Goal: Information Seeking & Learning: Learn about a topic

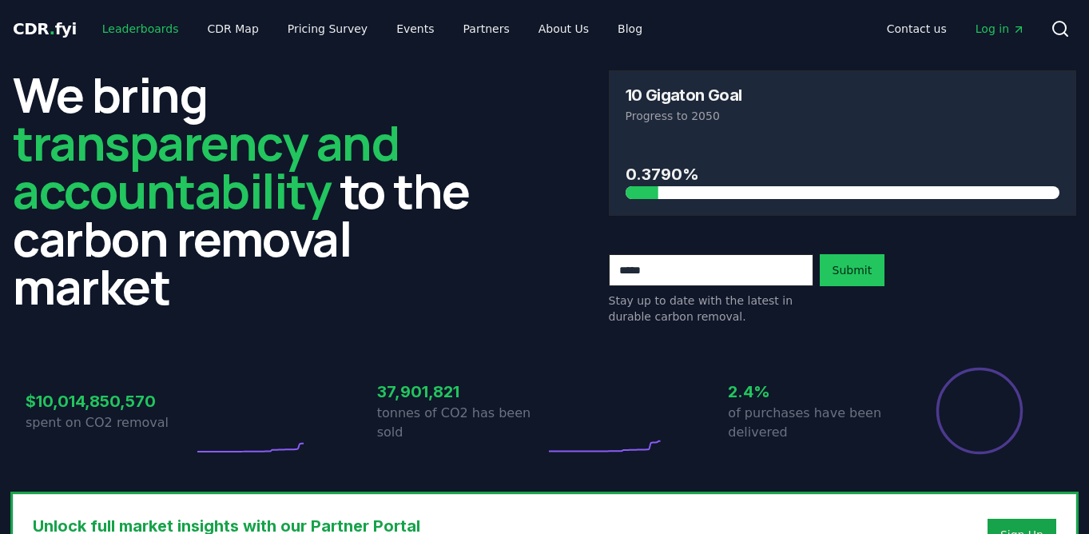
click at [131, 29] on link "Leaderboards" at bounding box center [140, 28] width 102 height 29
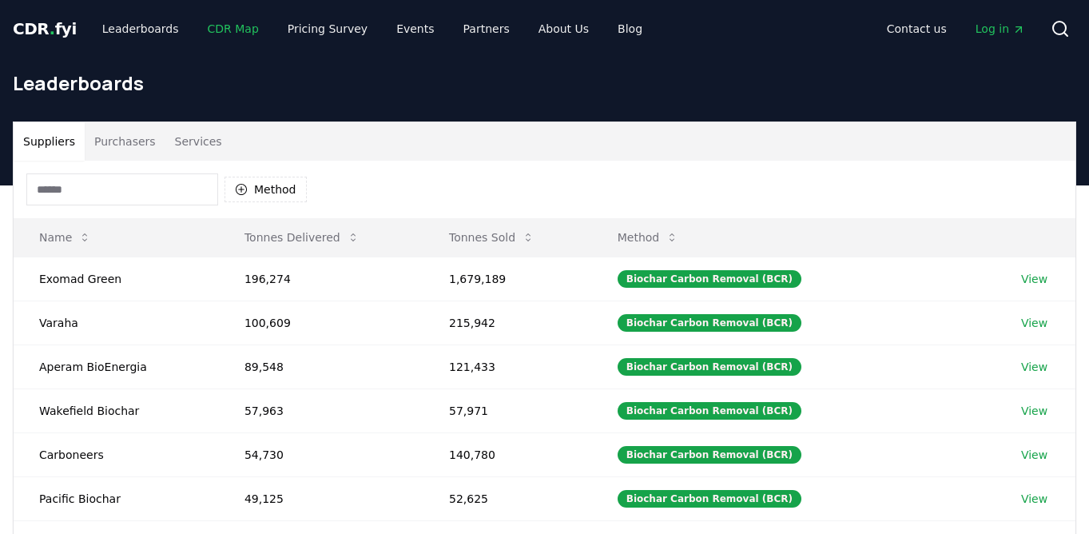
click at [246, 26] on link "CDR Map" at bounding box center [233, 28] width 77 height 29
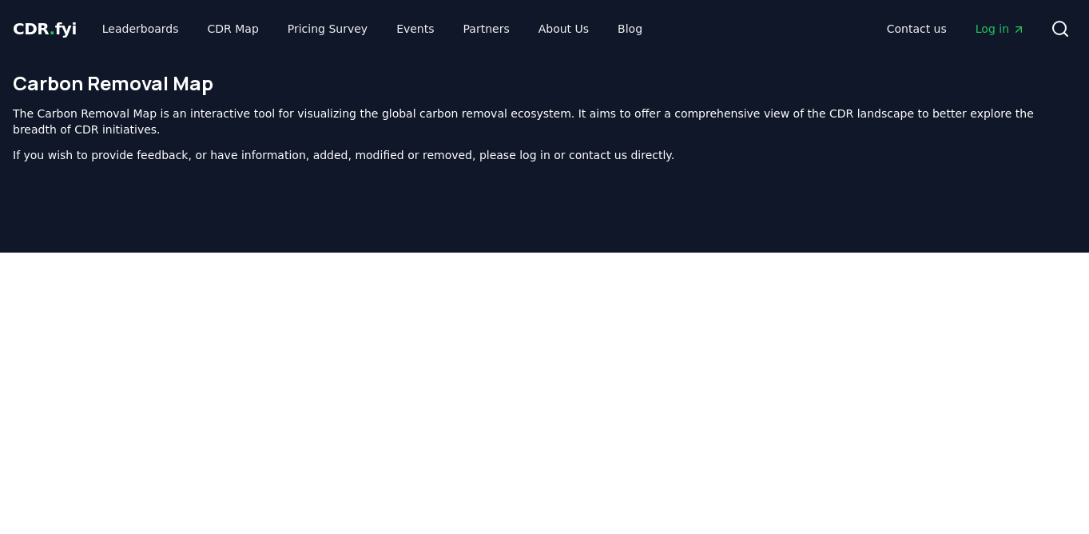
click at [56, 36] on span "CDR . fyi" at bounding box center [45, 28] width 64 height 19
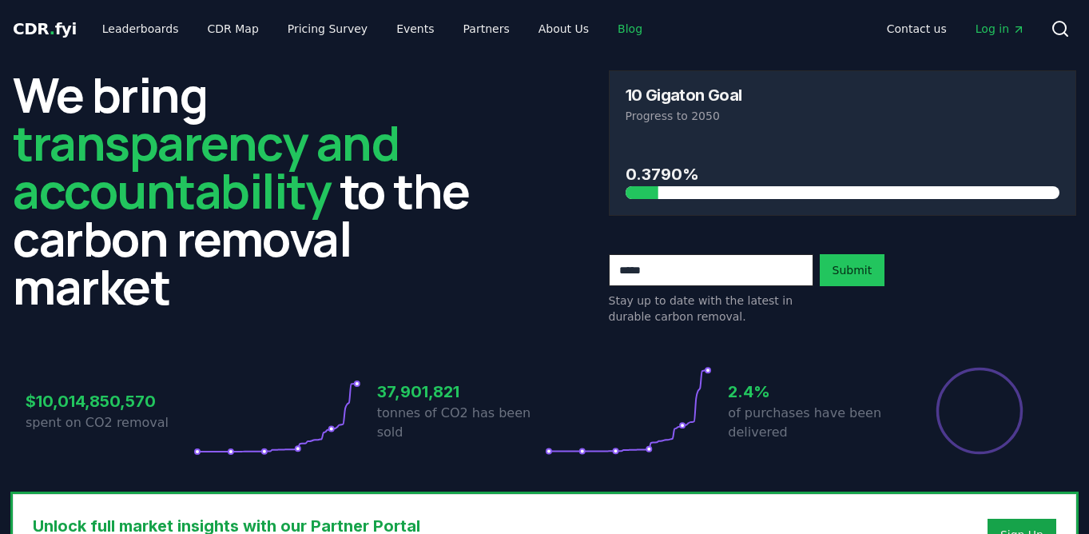
click at [608, 23] on link "Blog" at bounding box center [630, 28] width 50 height 29
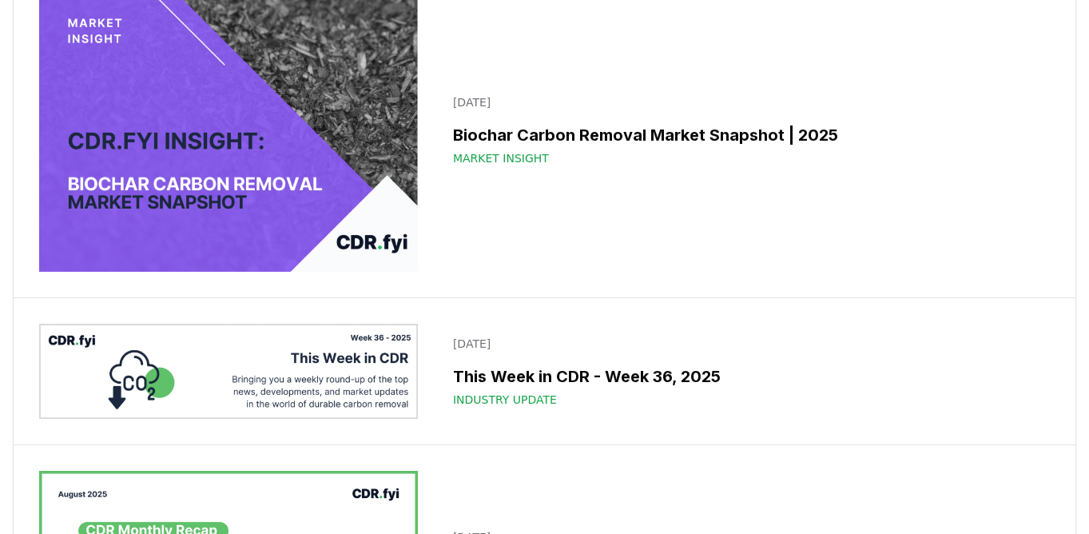
scroll to position [873, 0]
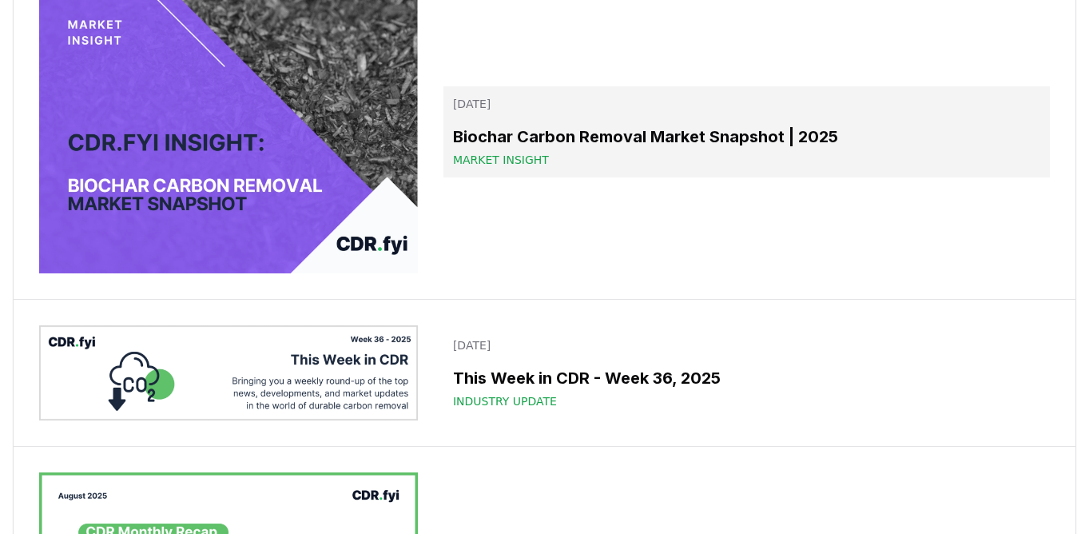
click at [605, 177] on link "[DATE] Biochar Carbon Removal Market Snapshot | 2025 Market Insight" at bounding box center [746, 131] width 606 height 91
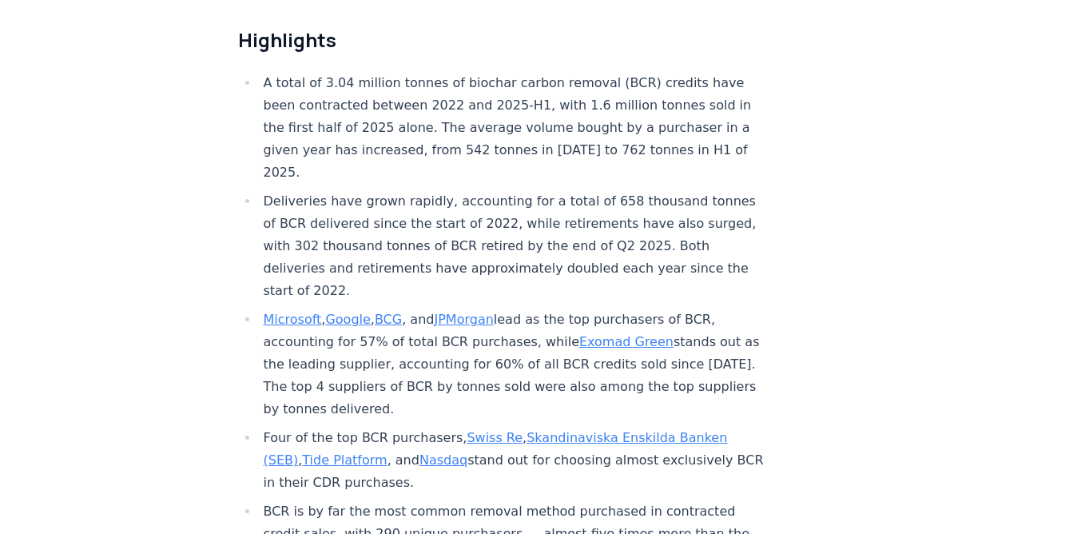
scroll to position [605, 0]
